Goal: Information Seeking & Learning: Learn about a topic

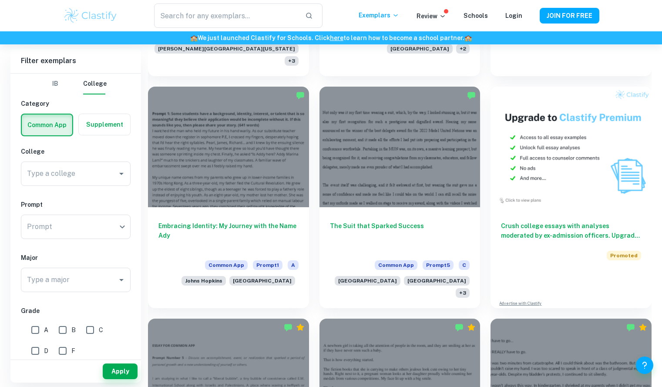
scroll to position [451, 0]
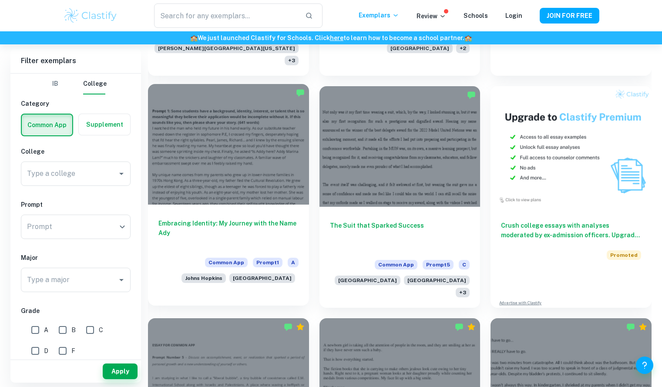
click at [263, 205] on div "Embracing Identity: My Journey with the Name Ady Common App Prompt 1 A Johns Ho…" at bounding box center [228, 249] width 161 height 89
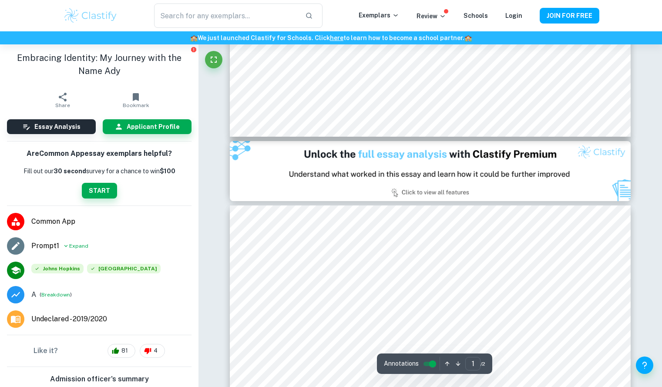
scroll to position [485, 0]
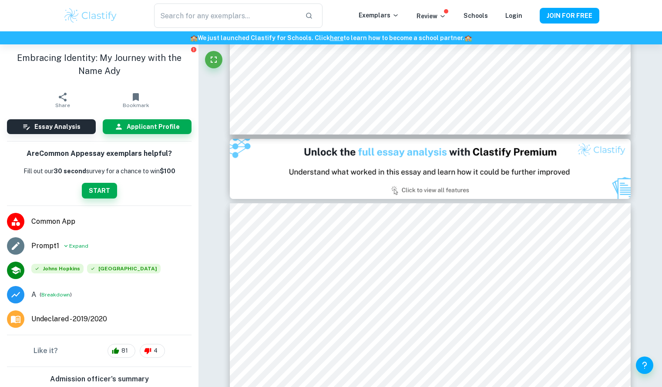
type input "2"
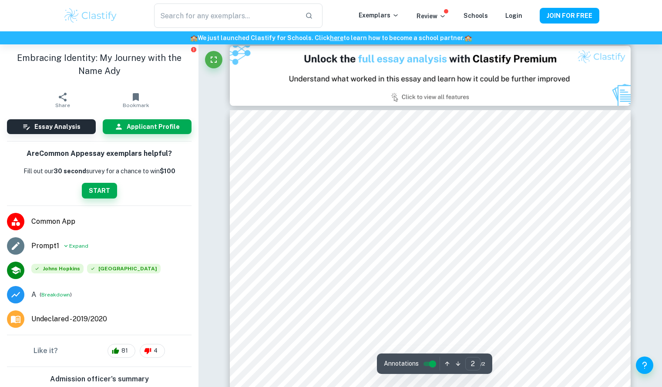
scroll to position [578, 0]
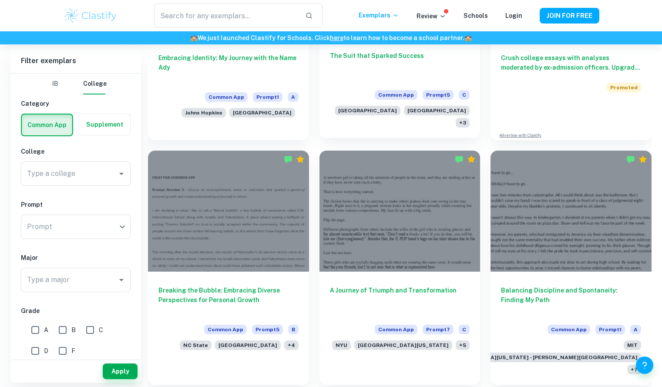
scroll to position [626, 0]
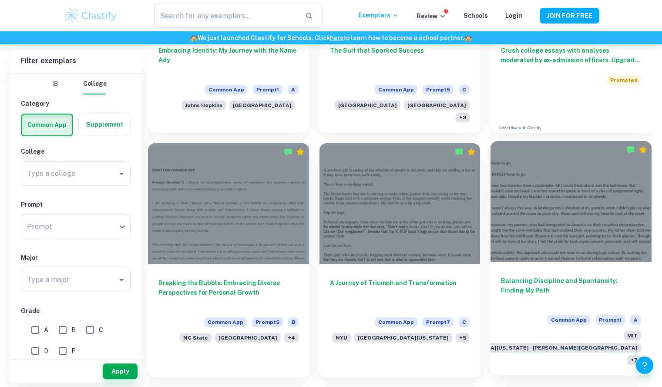
click at [514, 161] on div at bounding box center [570, 201] width 161 height 121
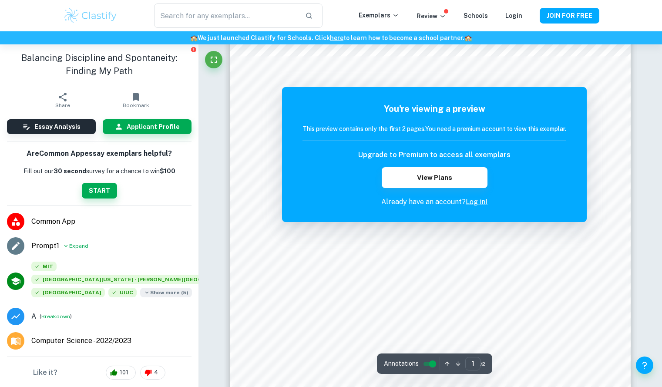
scroll to position [168, 0]
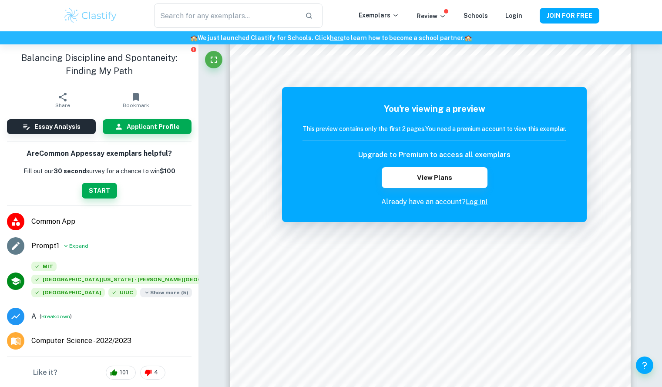
click at [140, 294] on span "Show more ( 5 )" at bounding box center [166, 293] width 52 height 10
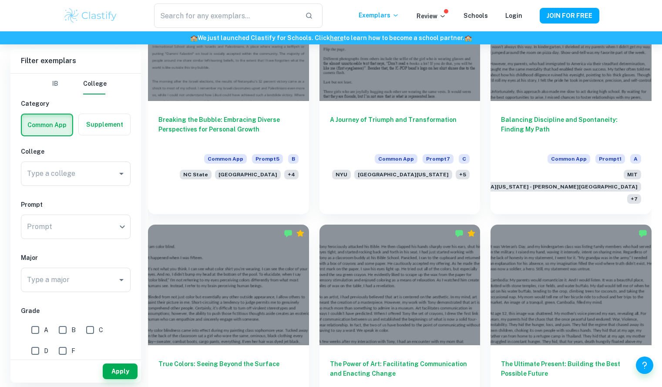
scroll to position [790, 0]
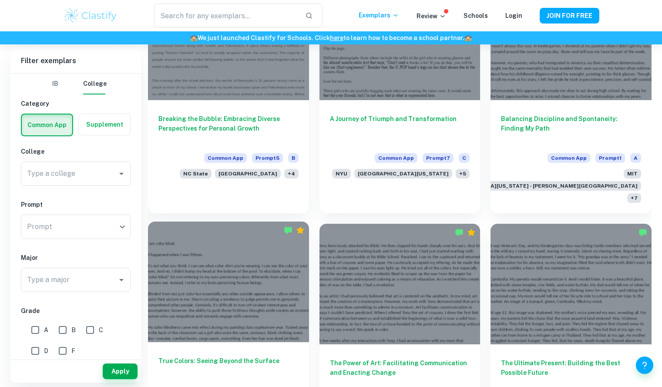
click at [288, 223] on div at bounding box center [228, 282] width 161 height 121
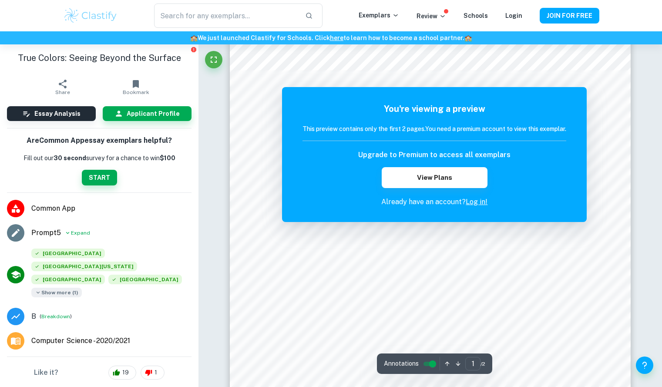
scroll to position [154, 0]
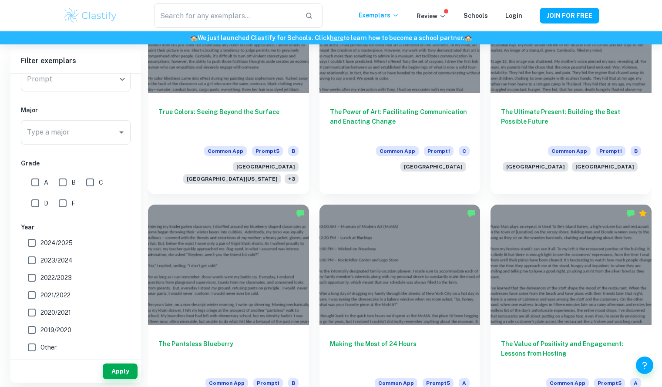
scroll to position [1043, 0]
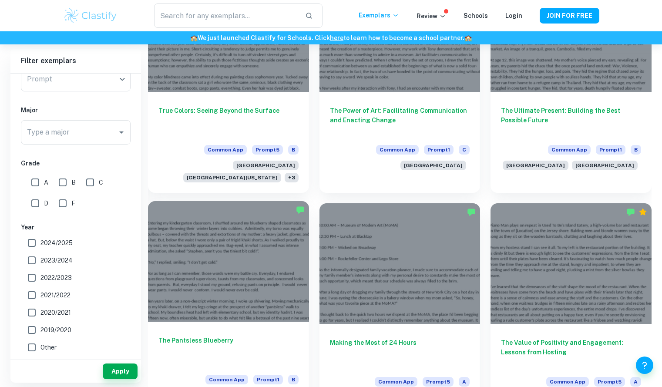
click at [220, 242] on div at bounding box center [228, 261] width 161 height 121
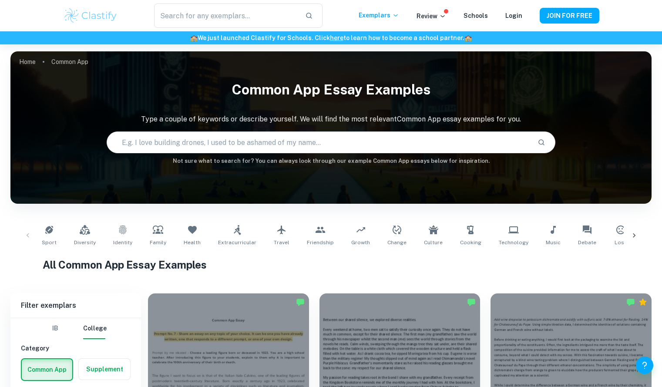
scroll to position [1043, 0]
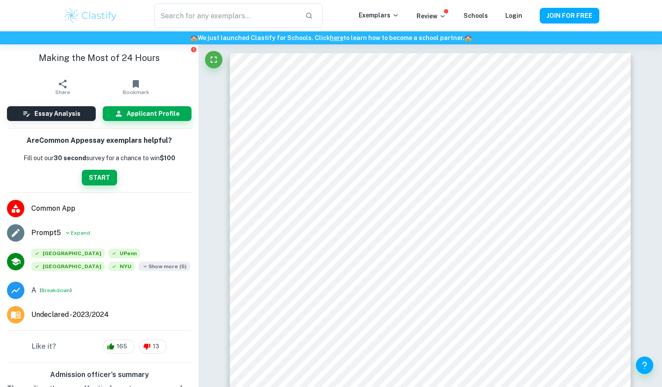
click at [138, 263] on span "Show more ( 5 )" at bounding box center [164, 267] width 52 height 10
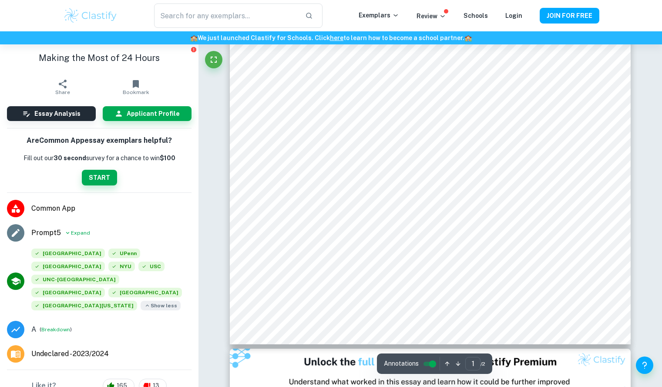
scroll to position [277, 0]
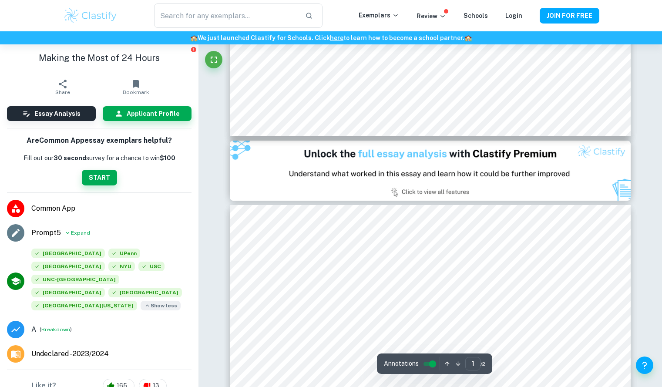
type input "2"
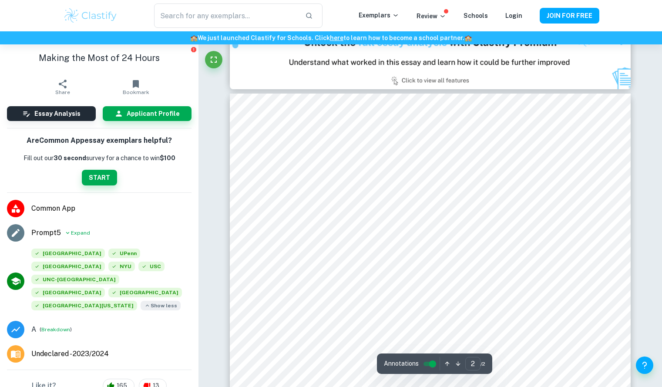
scroll to position [596, 0]
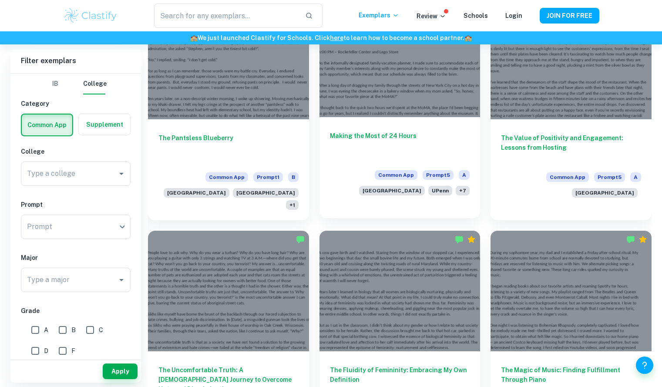
scroll to position [1248, 0]
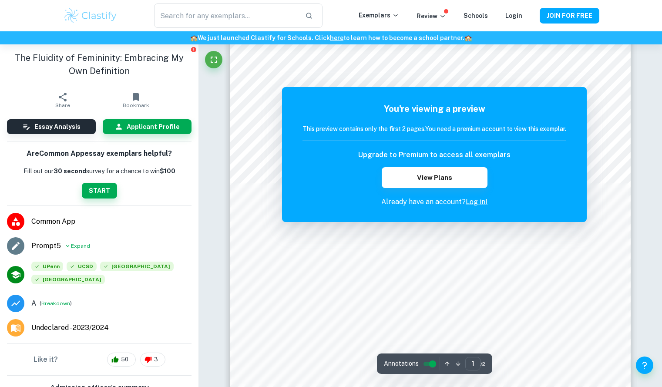
scroll to position [40, 0]
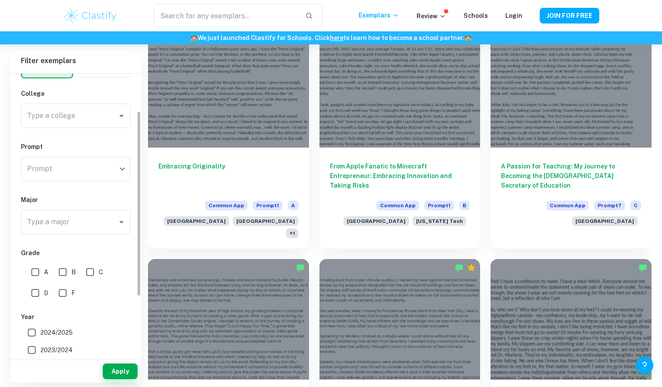
scroll to position [57, 0]
click at [111, 171] on div "​ Prompt" at bounding box center [76, 169] width 110 height 24
click at [122, 169] on div "​ Prompt" at bounding box center [76, 169] width 110 height 24
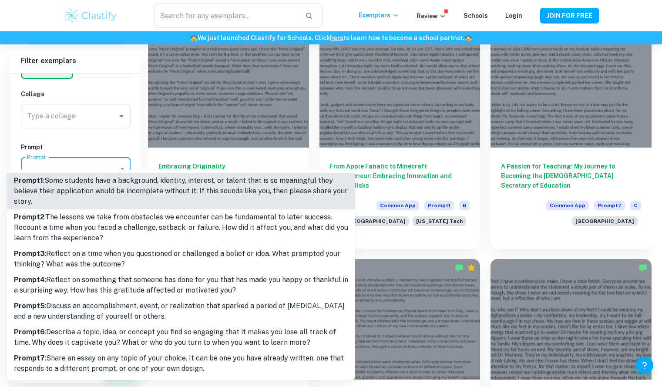
click at [178, 315] on p "Prompt 5 : Discuss an accomplishment, event, or realization that sparked a peri…" at bounding box center [181, 311] width 334 height 21
type input "5"
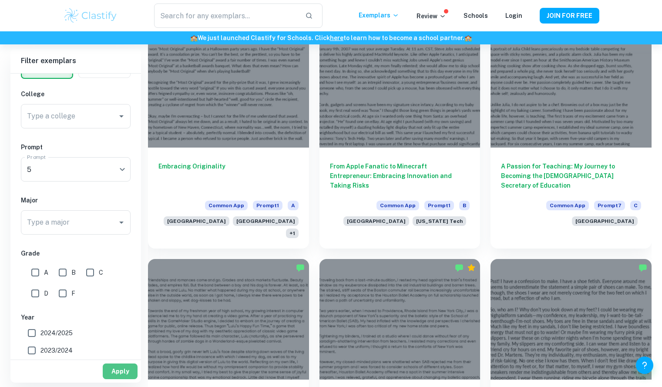
click at [133, 372] on button "Apply" at bounding box center [120, 371] width 35 height 16
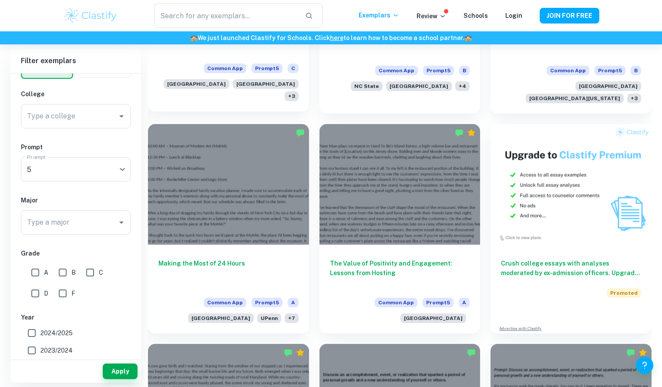
scroll to position [402, 0]
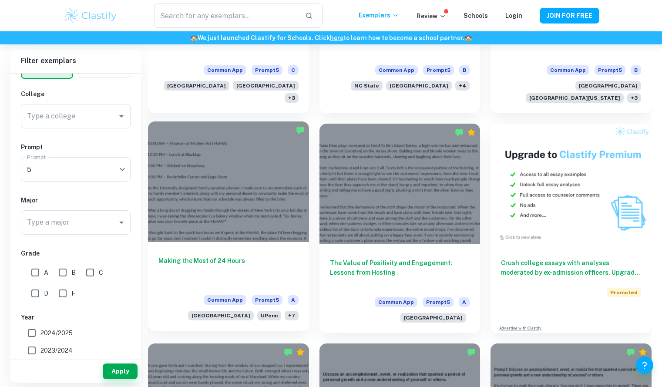
click at [246, 155] on div at bounding box center [228, 181] width 161 height 121
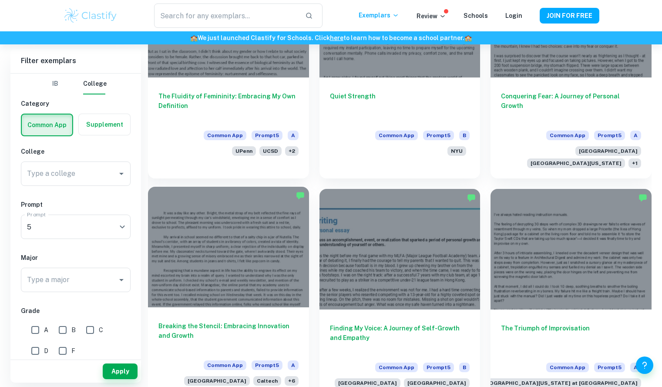
scroll to position [789, 0]
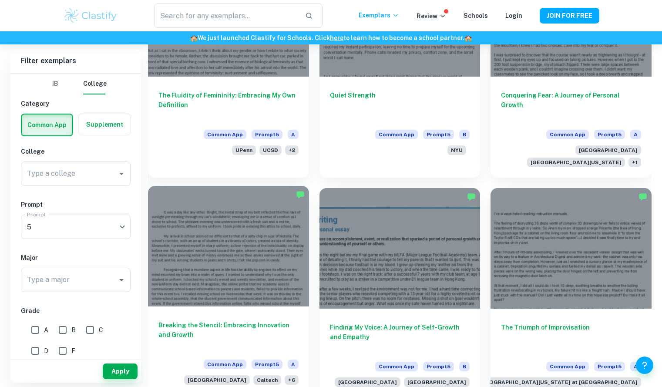
click at [214, 231] on div at bounding box center [228, 246] width 161 height 121
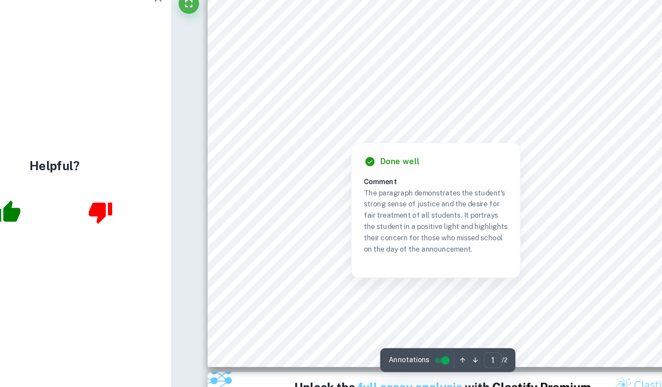
scroll to position [203, 0]
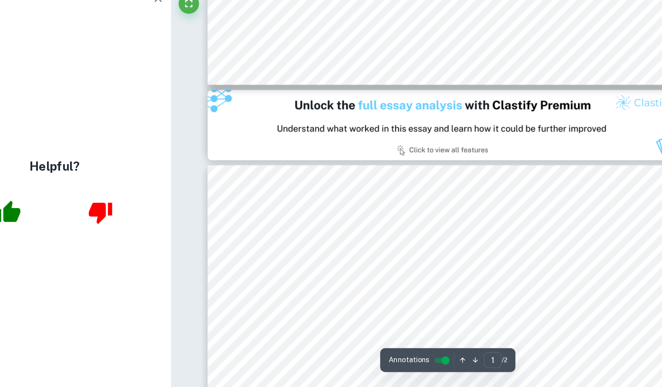
type input "2"
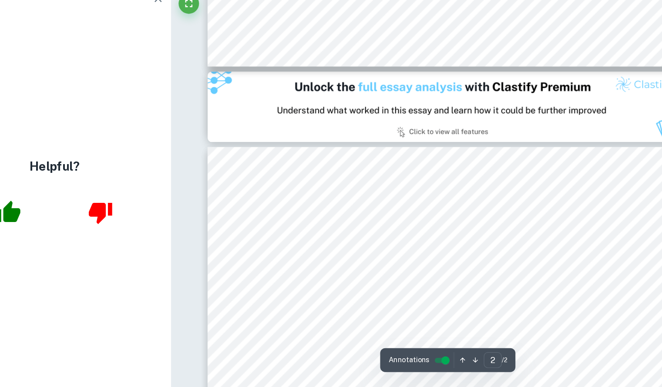
scroll to position [459, 0]
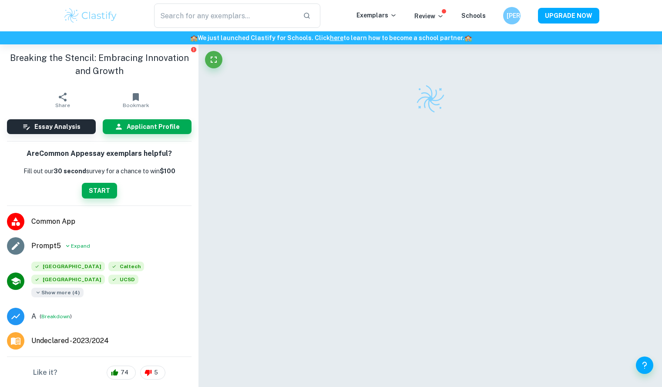
scroll to position [44, 0]
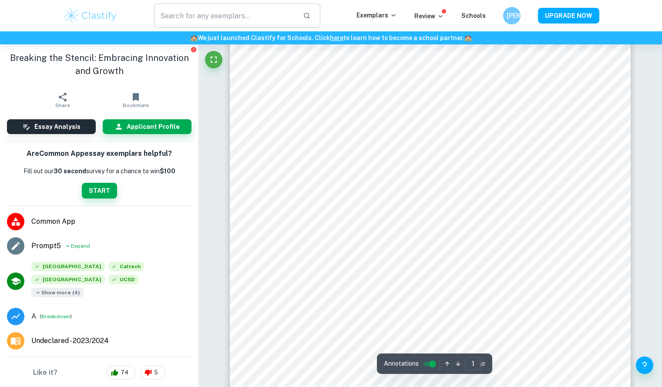
click at [204, 23] on input "text" at bounding box center [225, 15] width 142 height 24
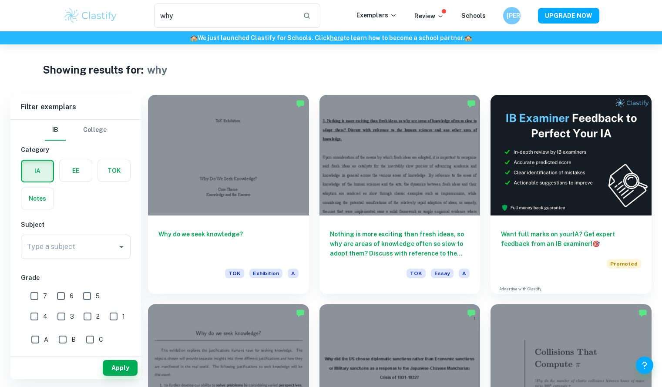
click at [93, 127] on button "College" at bounding box center [95, 130] width 24 height 21
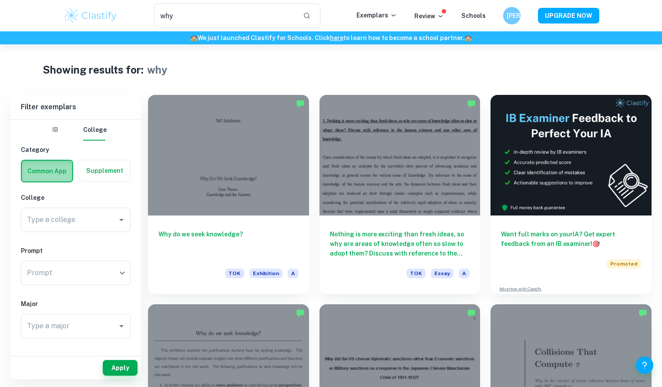
click at [44, 166] on label "button" at bounding box center [47, 171] width 50 height 21
click at [0, 0] on input "radio" at bounding box center [0, 0] width 0 height 0
drag, startPoint x: 121, startPoint y: 366, endPoint x: 203, endPoint y: 339, distance: 85.6
click at [121, 366] on button "Apply" at bounding box center [120, 368] width 35 height 16
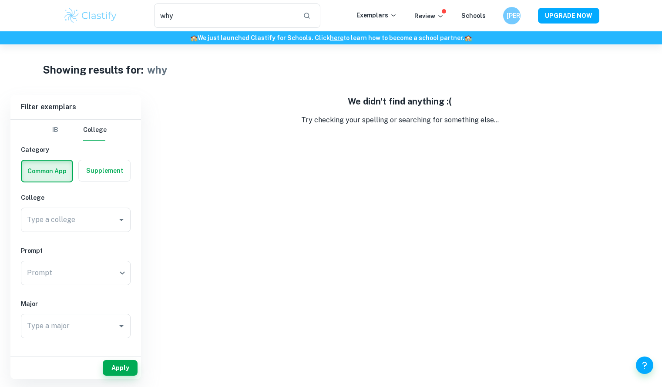
click at [62, 179] on label "button" at bounding box center [47, 171] width 50 height 21
click at [0, 0] on input "radio" at bounding box center [0, 0] width 0 height 0
click at [216, 20] on input "why" at bounding box center [225, 15] width 142 height 24
click at [216, 20] on input "why \" at bounding box center [225, 15] width 142 height 24
type input "why"
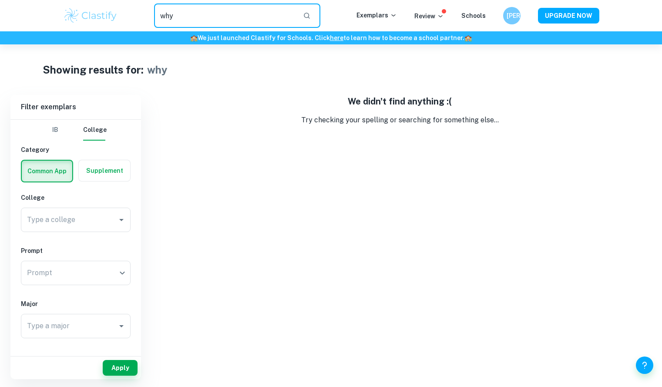
drag, startPoint x: 225, startPoint y: 12, endPoint x: 115, endPoint y: 12, distance: 109.7
click at [115, 12] on div "why ​ Exemplars Review Schools JA UPGRADE NOW" at bounding box center [331, 15] width 557 height 24
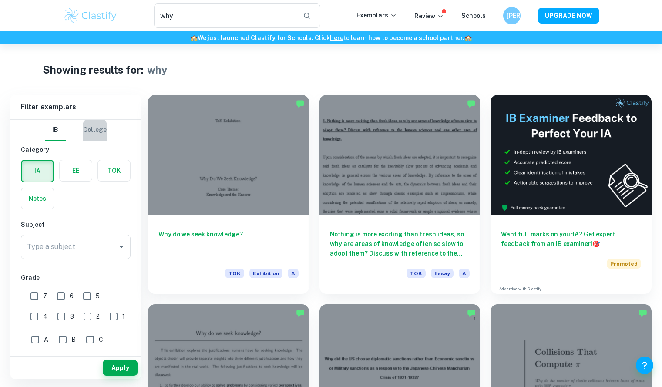
click at [94, 132] on button "College" at bounding box center [95, 130] width 24 height 21
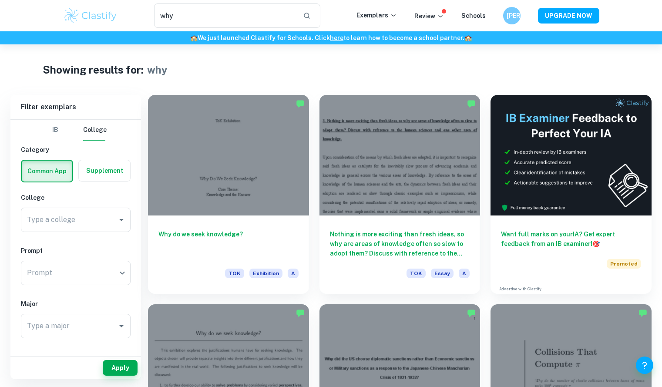
click at [52, 176] on label "button" at bounding box center [47, 171] width 50 height 21
click at [0, 0] on input "radio" at bounding box center [0, 0] width 0 height 0
click at [109, 12] on img at bounding box center [90, 15] width 55 height 17
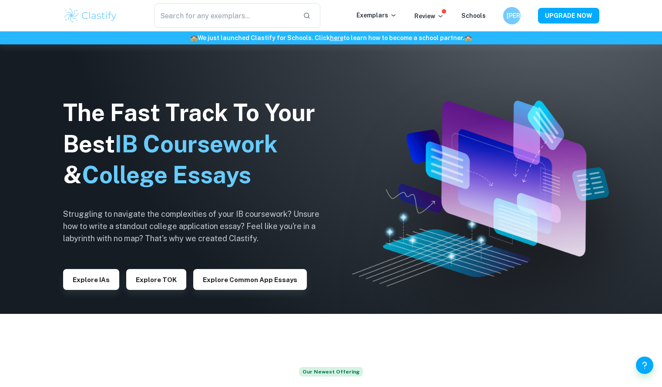
scroll to position [74, 0]
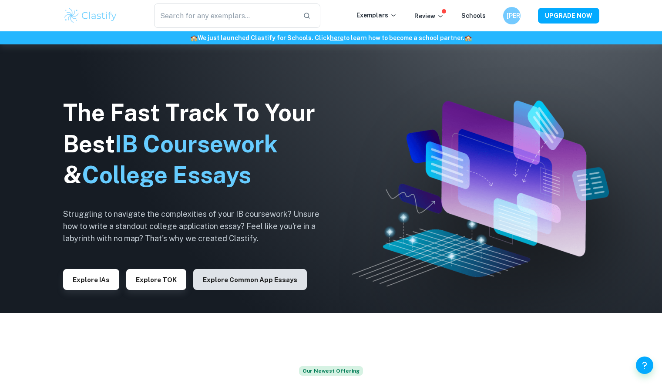
click at [262, 280] on button "Explore Common App essays" at bounding box center [250, 279] width 114 height 21
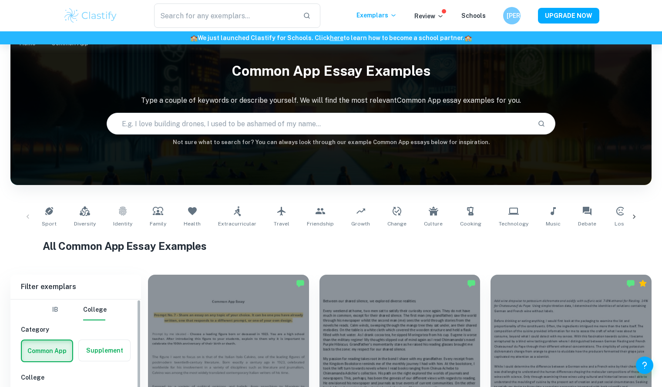
scroll to position [208, 0]
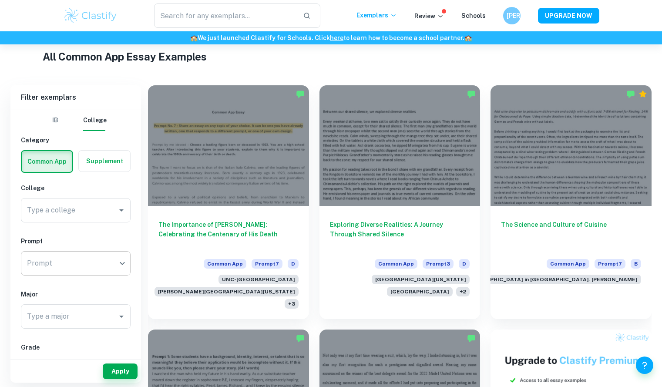
click at [91, 223] on body "We value your privacy We use cookies to enhance your browsing experience, serve…" at bounding box center [331, 29] width 662 height 387
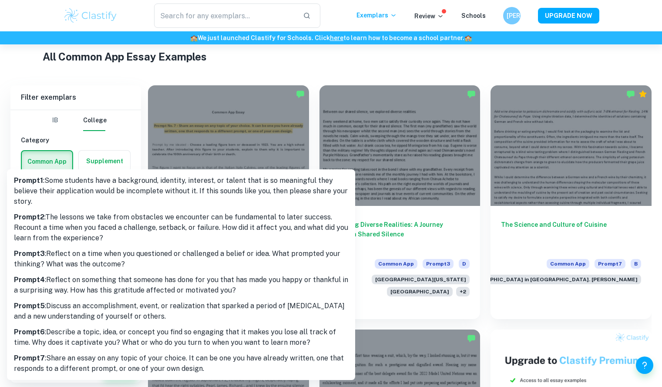
click at [93, 314] on p "Prompt 5 : Discuss an accomplishment, event, or realization that sparked a peri…" at bounding box center [181, 311] width 334 height 21
type input "5"
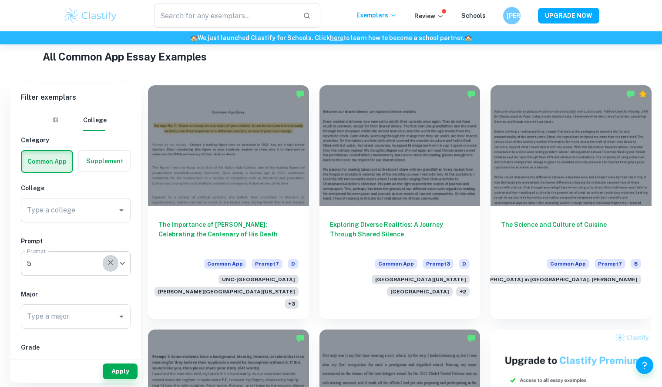
click at [114, 266] on icon "button" at bounding box center [110, 262] width 9 height 9
click at [121, 265] on div "​ Prompt" at bounding box center [76, 263] width 110 height 24
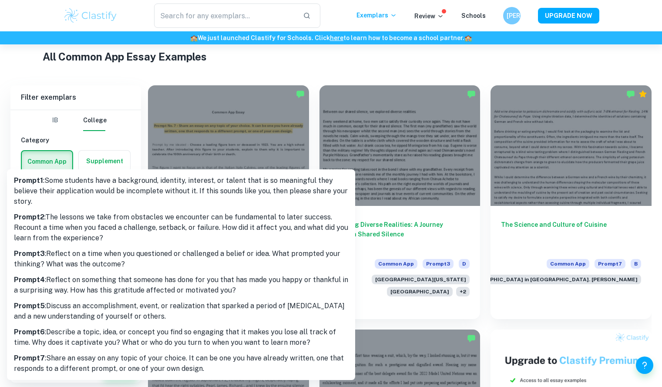
click at [98, 223] on body "We value your privacy We use cookies to enhance your browsing experience, serve…" at bounding box center [331, 29] width 662 height 387
click at [129, 124] on div at bounding box center [331, 193] width 662 height 387
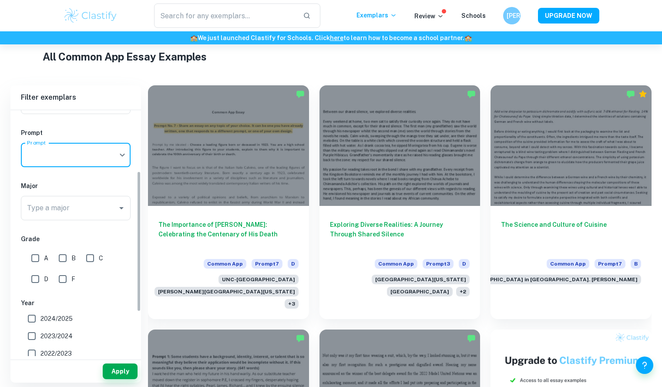
scroll to position [111, 0]
click at [60, 257] on input "B" at bounding box center [62, 255] width 17 height 17
checkbox input "true"
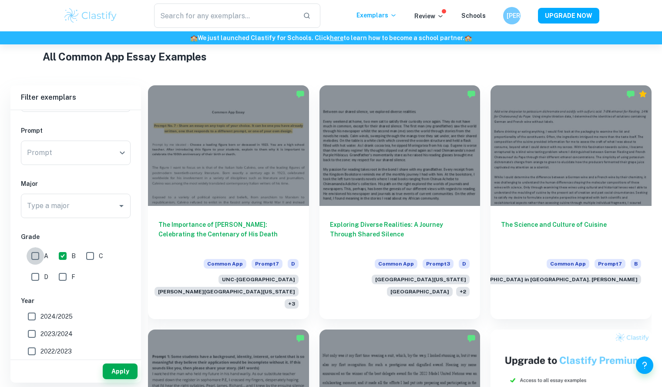
click at [36, 254] on input "A" at bounding box center [35, 255] width 17 height 17
checkbox input "true"
click at [127, 370] on button "Apply" at bounding box center [120, 371] width 35 height 16
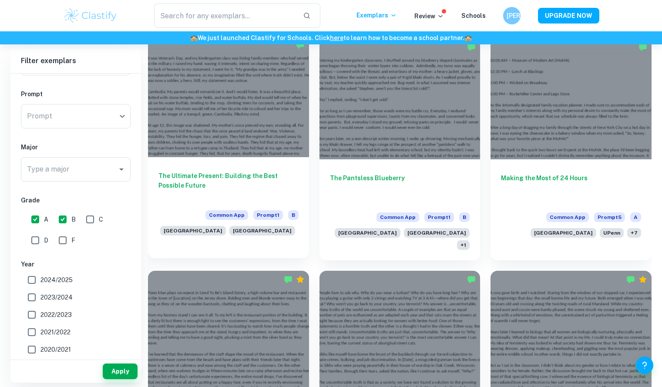
scroll to position [720, 0]
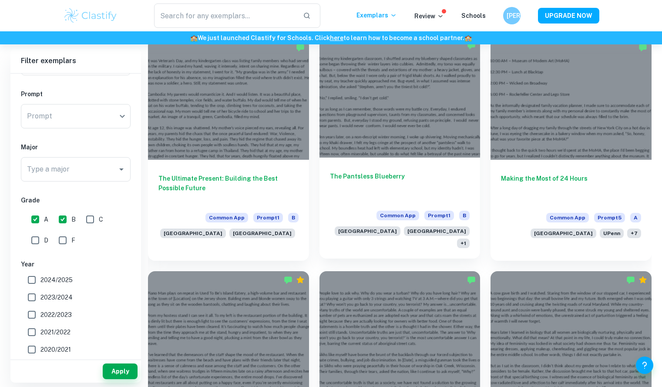
click at [358, 131] on div at bounding box center [399, 97] width 161 height 121
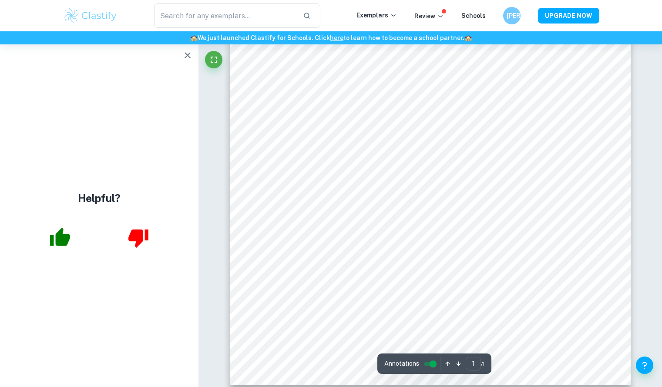
scroll to position [232, 0]
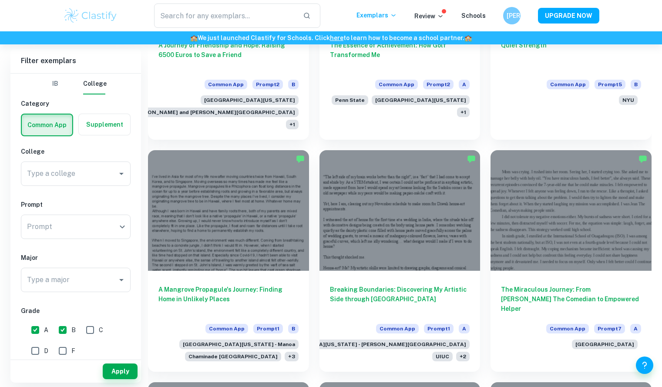
scroll to position [1993, 0]
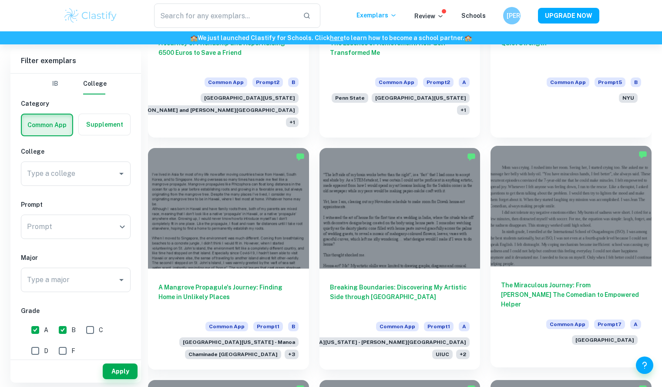
click at [589, 170] on div at bounding box center [570, 206] width 161 height 121
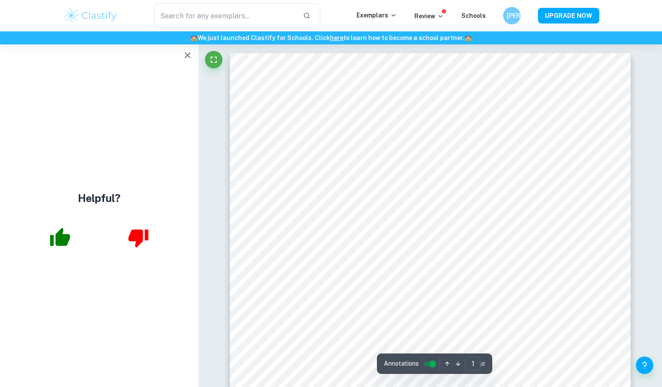
click at [181, 56] on button "button" at bounding box center [187, 55] width 17 height 17
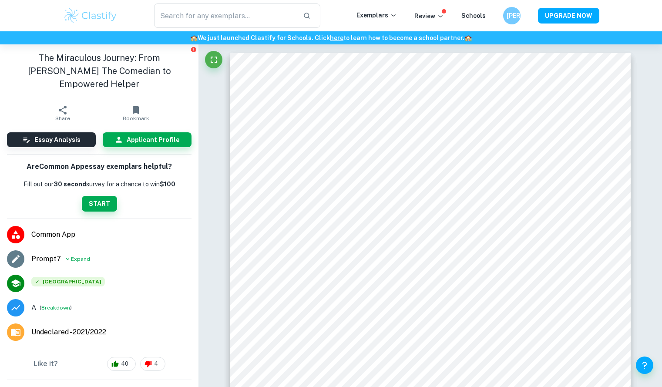
click at [171, 386] on h6 "Admission officer's summary" at bounding box center [99, 392] width 185 height 10
click at [76, 277] on span "[GEOGRAPHIC_DATA]" at bounding box center [68, 282] width 74 height 10
click at [70, 254] on icon at bounding box center [67, 259] width 7 height 10
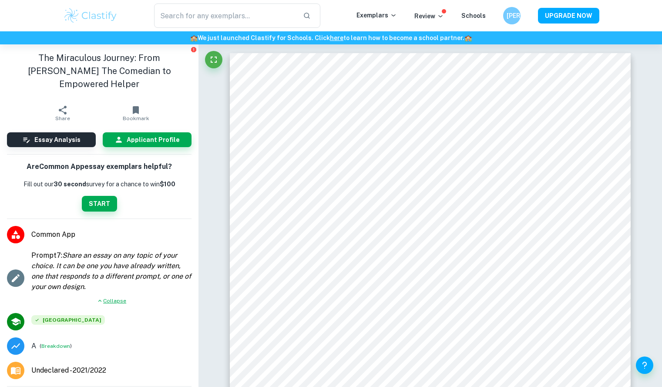
click at [108, 297] on span "Collapse" at bounding box center [114, 301] width 23 height 8
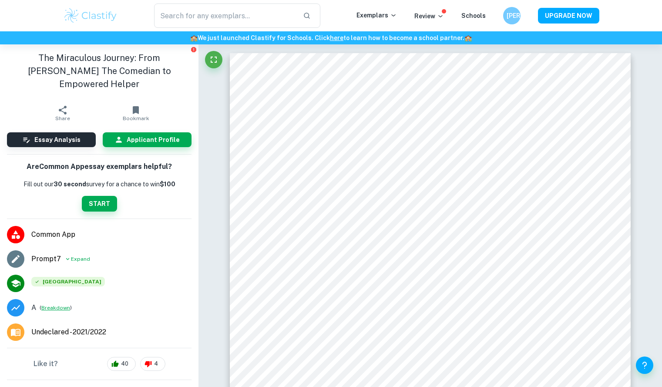
click at [55, 304] on button "Breakdown" at bounding box center [55, 308] width 29 height 8
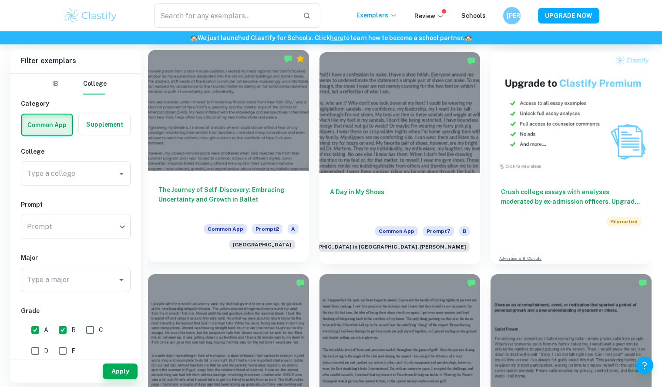
scroll to position [1625, 0]
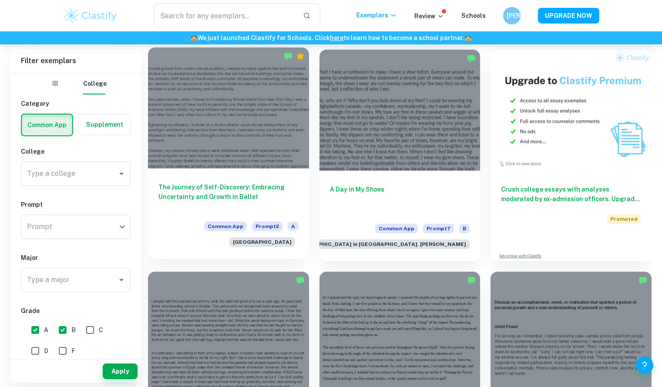
click at [237, 75] on div at bounding box center [228, 107] width 161 height 121
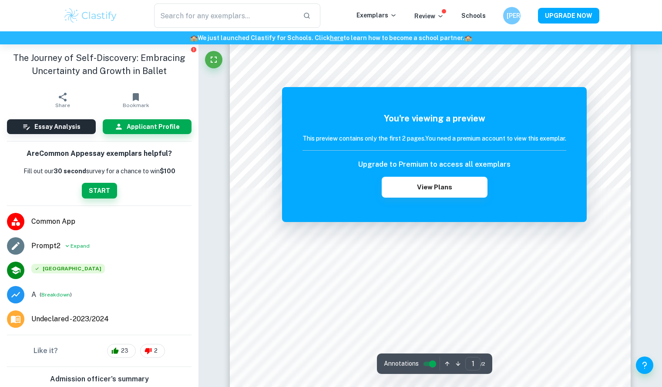
scroll to position [35, 0]
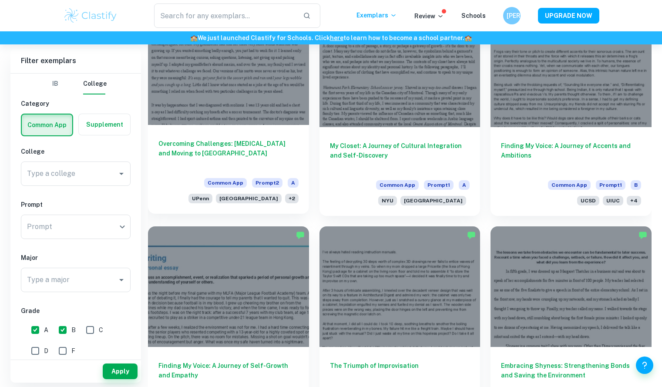
scroll to position [3063, 0]
